Goal: Find specific page/section: Find specific page/section

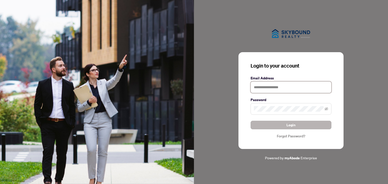
type input "**********"
click at [291, 126] on span "Login" at bounding box center [290, 125] width 9 height 8
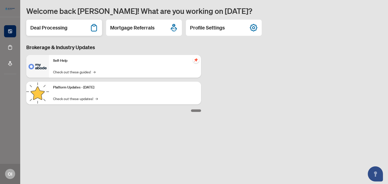
click at [63, 27] on h2 "Deal Processing" at bounding box center [48, 27] width 37 height 7
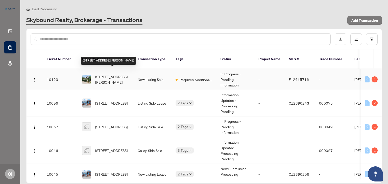
click at [127, 74] on span "[STREET_ADDRESS][PERSON_NAME]" at bounding box center [112, 79] width 34 height 11
